Goal: Task Accomplishment & Management: Manage account settings

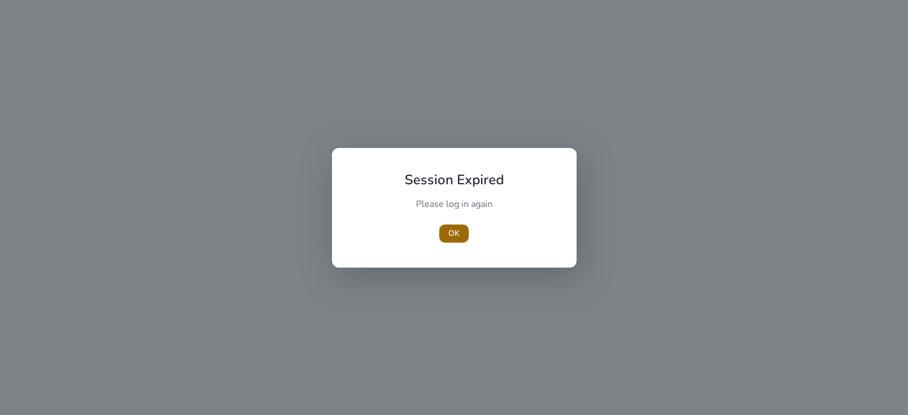
click at [460, 237] on span "button" at bounding box center [453, 233] width 29 height 27
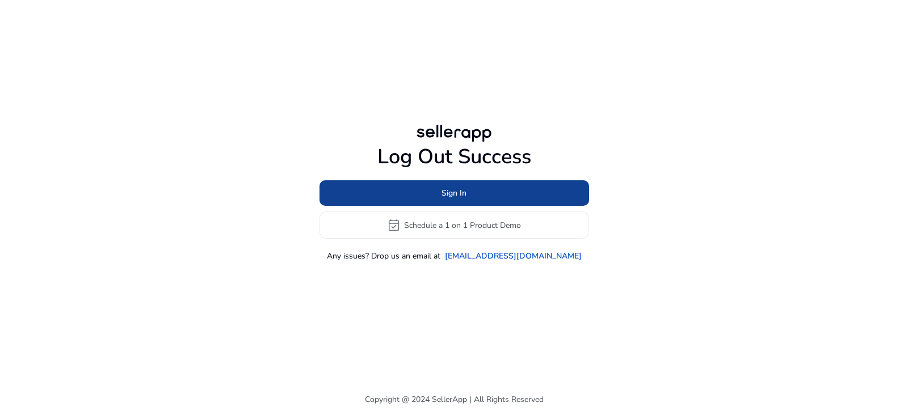
click at [450, 193] on span "Sign In" at bounding box center [453, 193] width 25 height 12
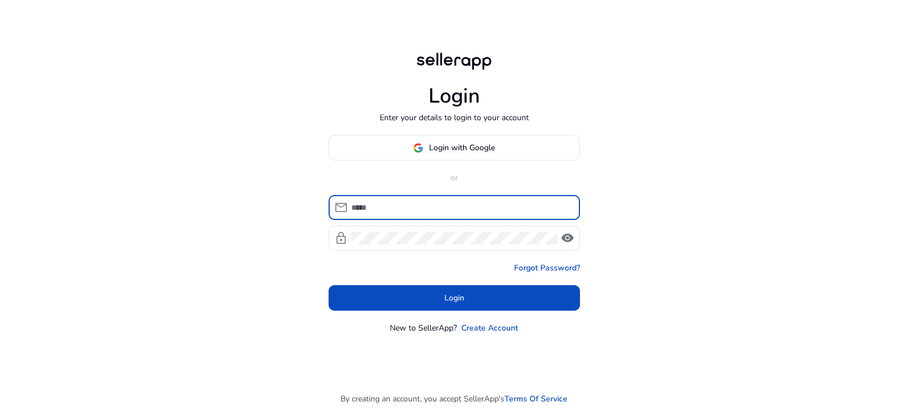
type input "**********"
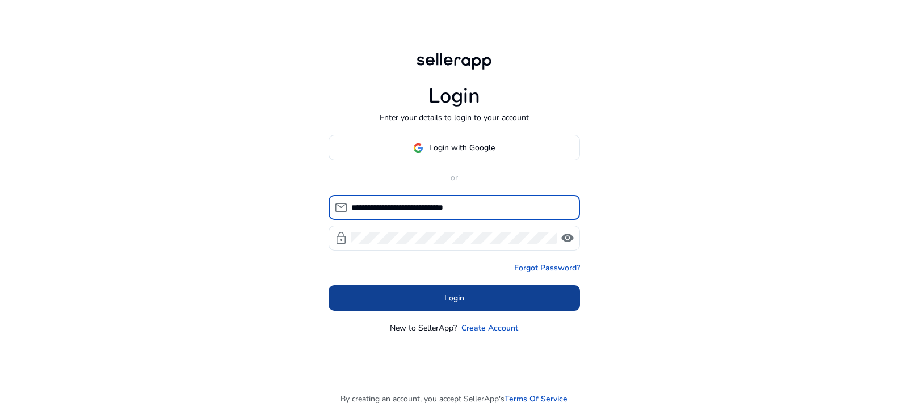
click at [457, 297] on span "Login" at bounding box center [454, 298] width 20 height 12
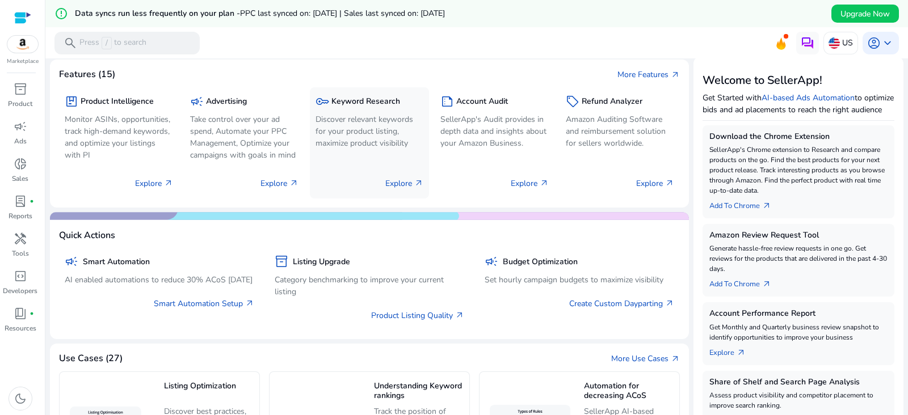
scroll to position [141, 0]
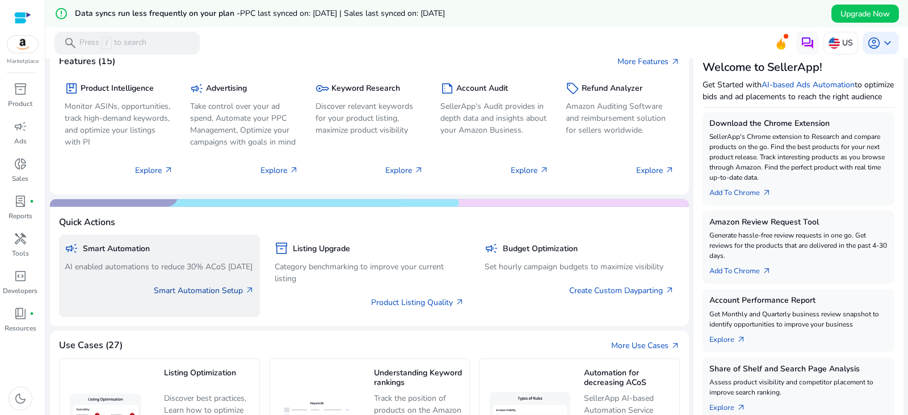
click at [222, 297] on link "Smart Automation Setup arrow_outward" at bounding box center [204, 291] width 100 height 12
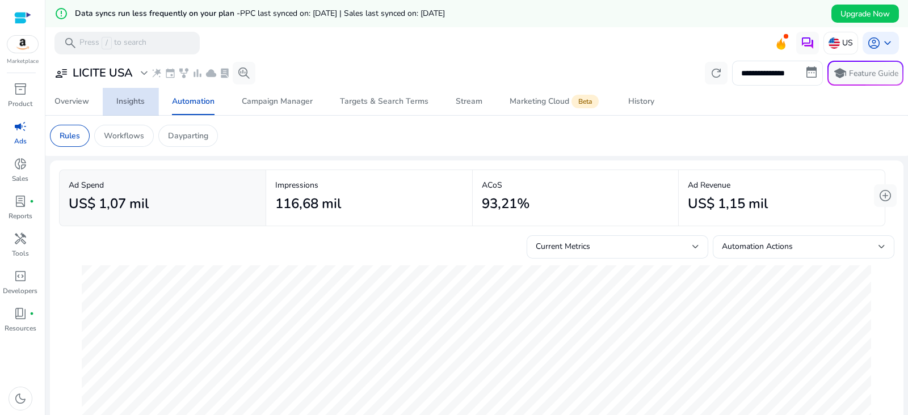
click at [136, 98] on div "Insights" at bounding box center [130, 102] width 28 height 8
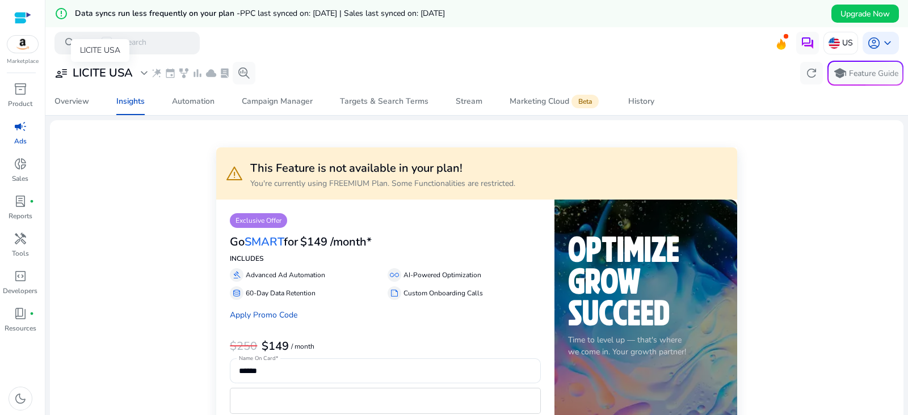
click at [132, 72] on h3 "LICITE USA" at bounding box center [103, 73] width 60 height 14
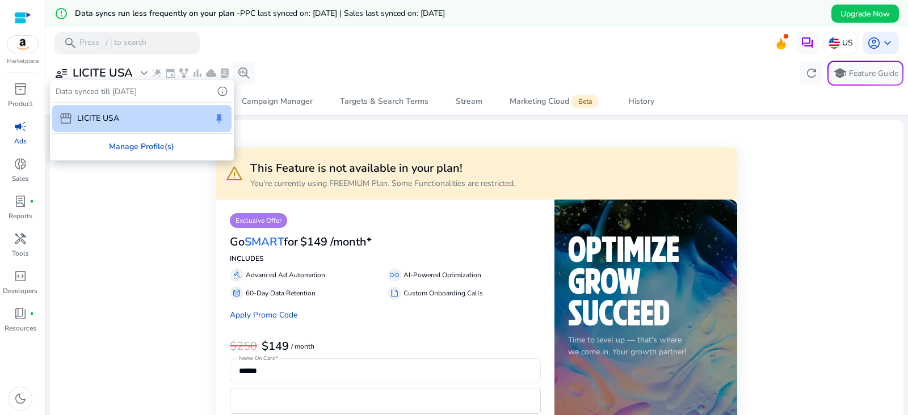
click at [142, 149] on div "Manage Profile(s)" at bounding box center [142, 147] width 182 height 26
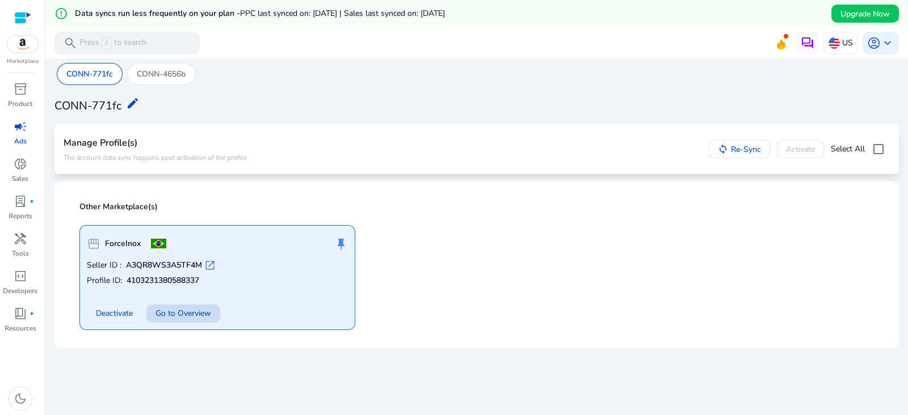
click at [182, 317] on span "Go to Overview" at bounding box center [183, 313] width 56 height 12
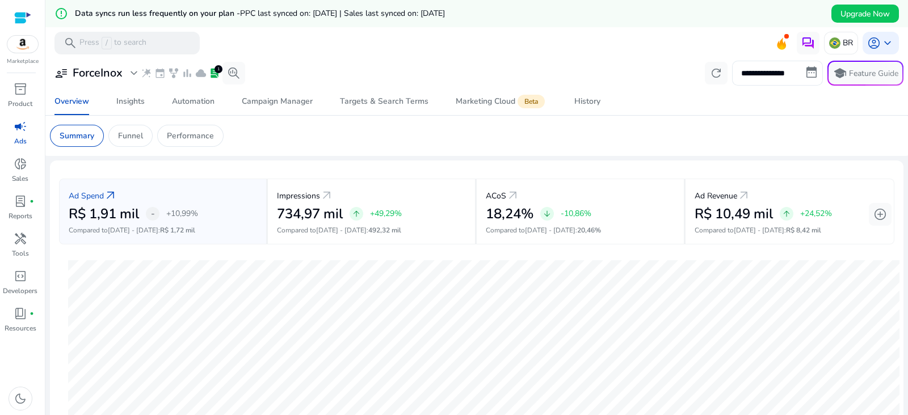
click at [802, 73] on input "**********" at bounding box center [777, 73] width 91 height 25
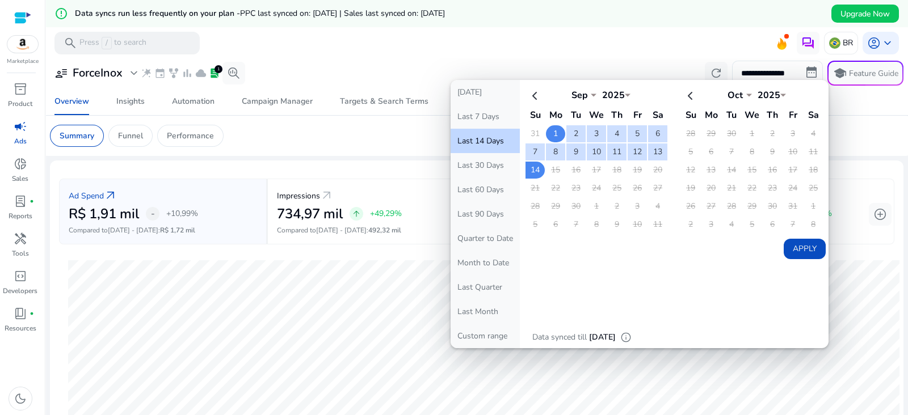
click at [556, 129] on td "1" at bounding box center [555, 133] width 19 height 17
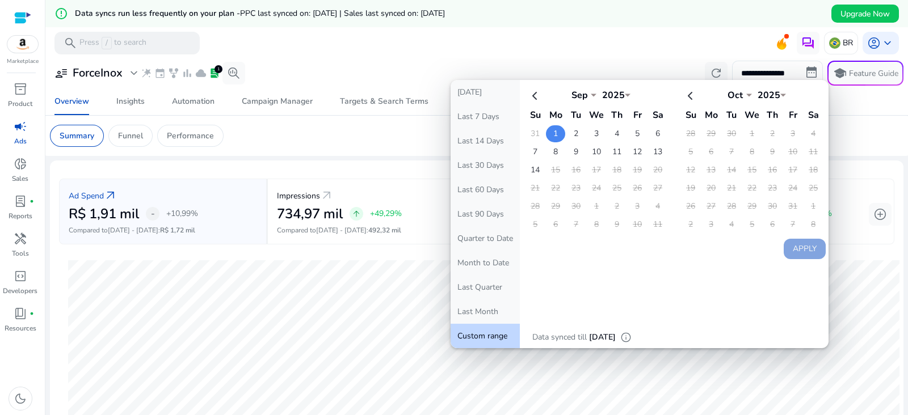
click at [556, 130] on td "1" at bounding box center [555, 133] width 19 height 17
click at [525, 171] on td "14" at bounding box center [534, 170] width 19 height 17
click at [558, 132] on td "1" at bounding box center [555, 133] width 19 height 17
click at [527, 163] on td "14" at bounding box center [534, 170] width 19 height 17
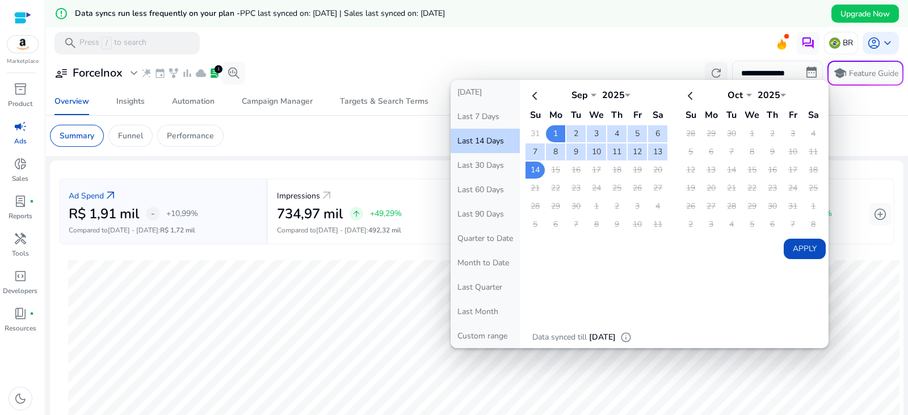
click at [785, 245] on button "Apply" at bounding box center [804, 249] width 42 height 20
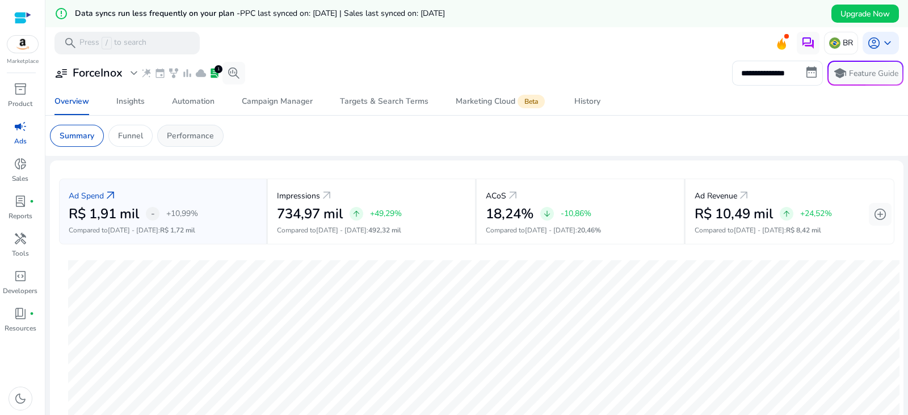
click at [171, 140] on p "Performance" at bounding box center [190, 136] width 47 height 12
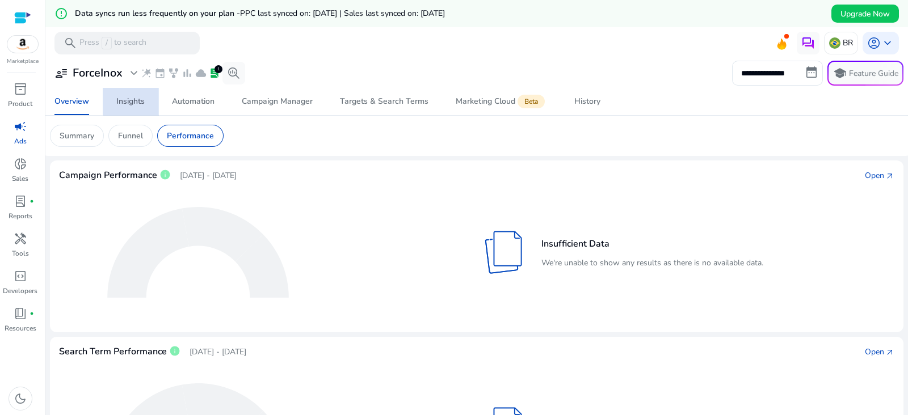
click at [134, 101] on div "Insights" at bounding box center [130, 102] width 28 height 8
